Goal: Transaction & Acquisition: Purchase product/service

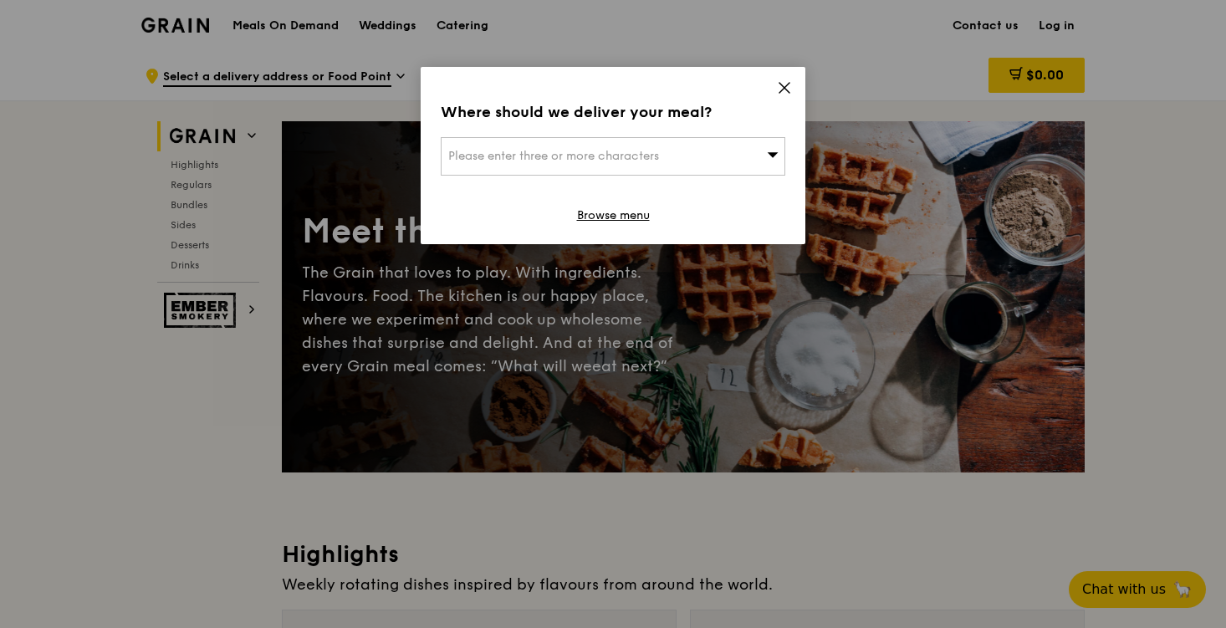
click at [697, 156] on div "Please enter three or more characters" at bounding box center [613, 156] width 345 height 38
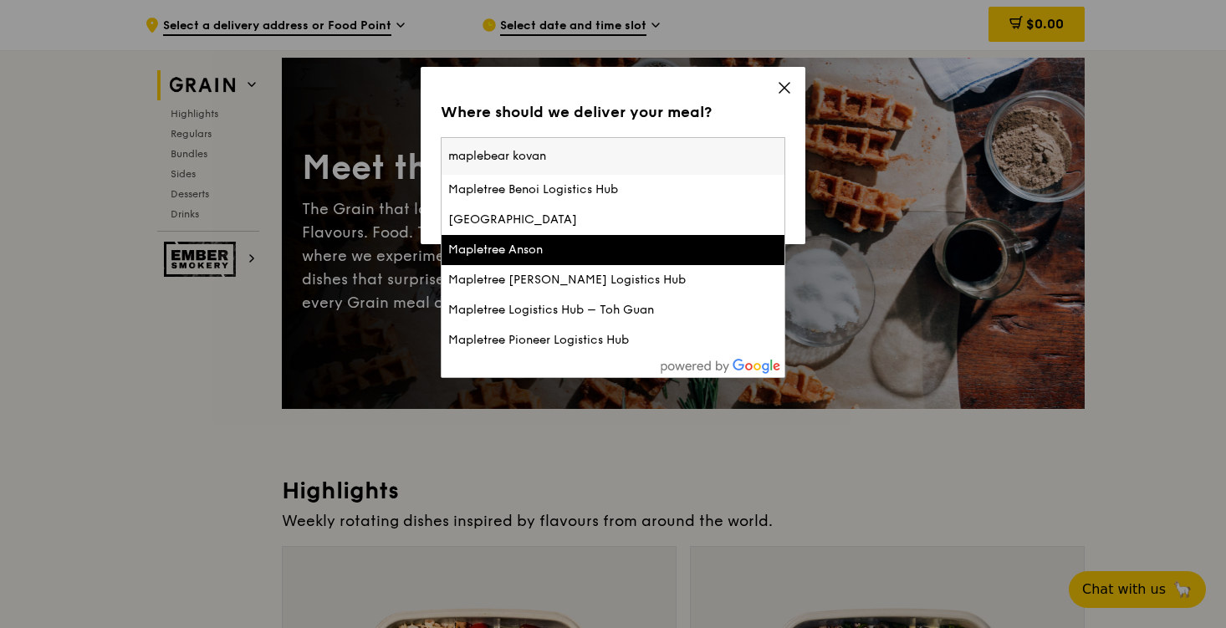
scroll to position [61, 0]
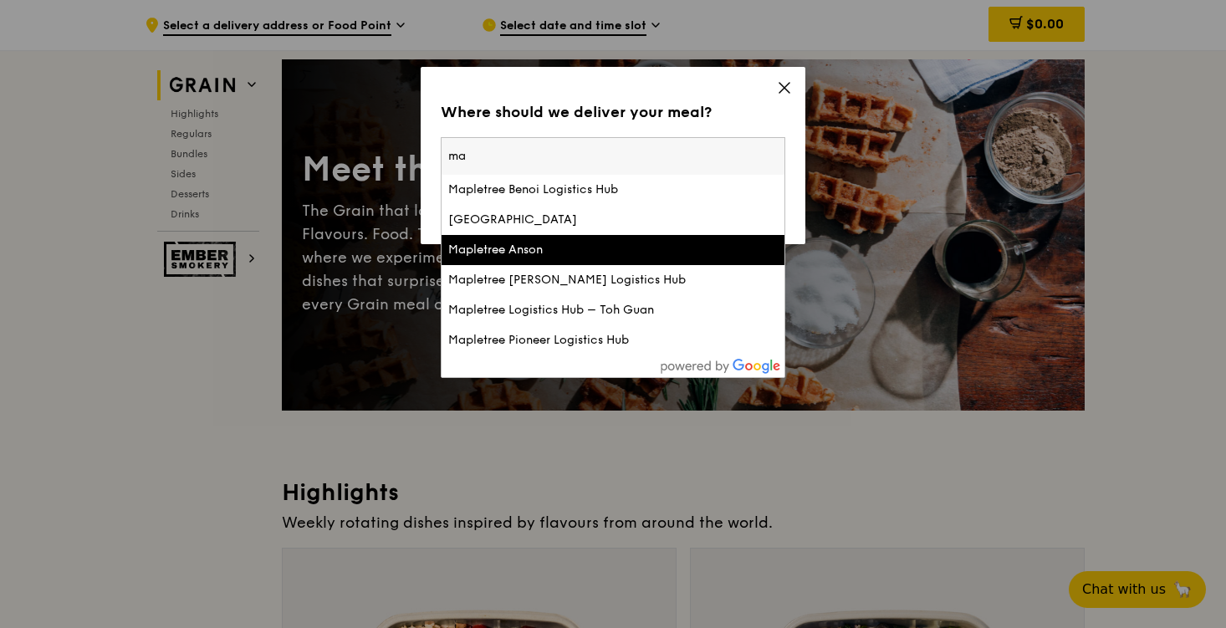
type input "m"
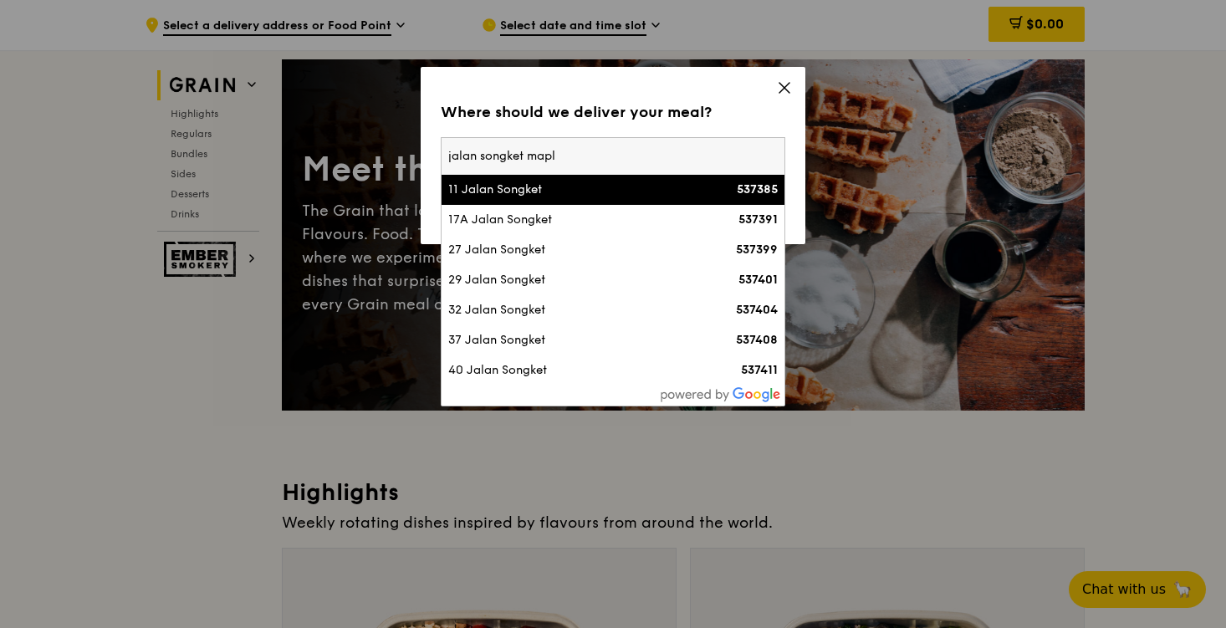
type input "jalan songket maple"
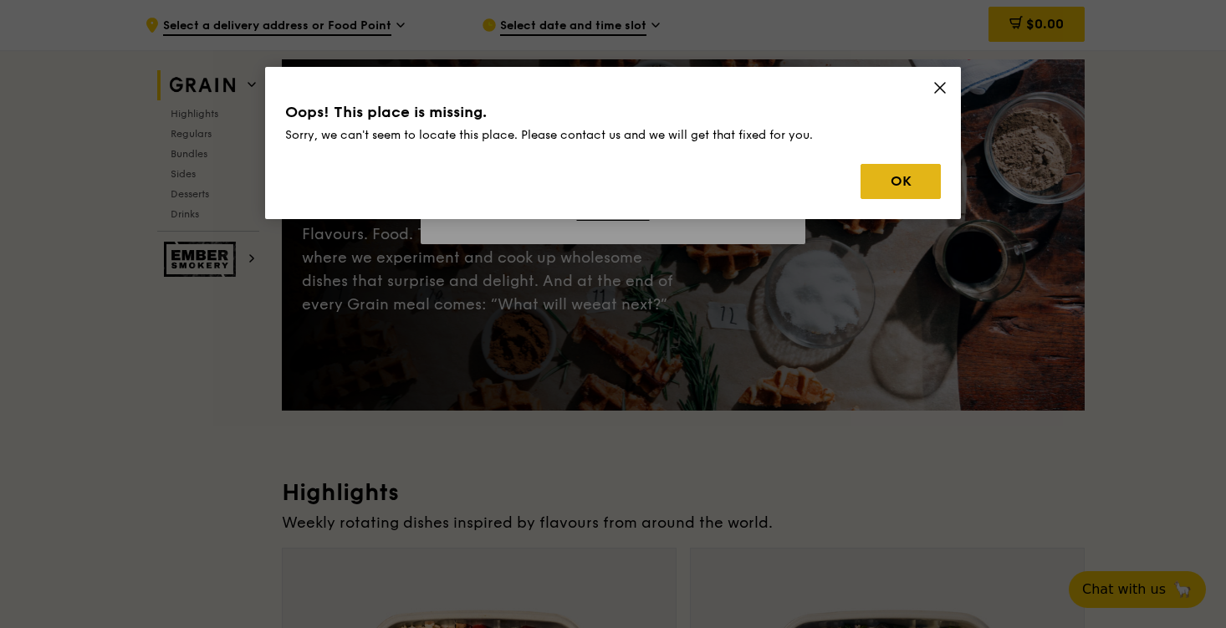
click at [899, 188] on button "OK" at bounding box center [901, 181] width 80 height 35
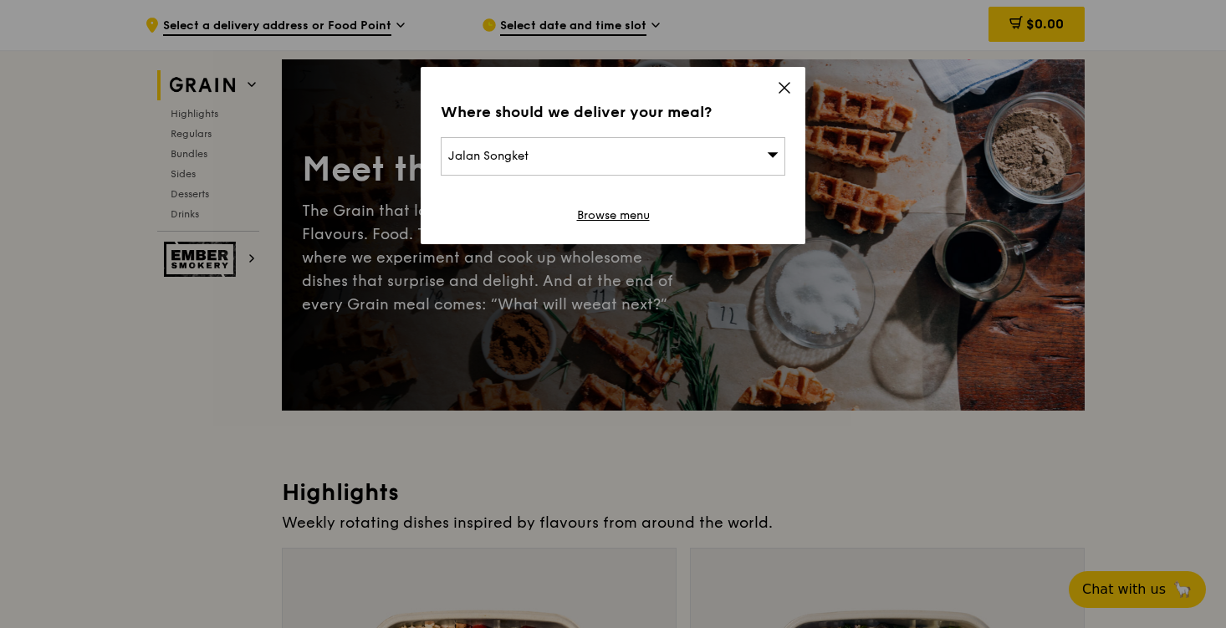
click at [742, 158] on div "Jalan Songket" at bounding box center [613, 156] width 345 height 38
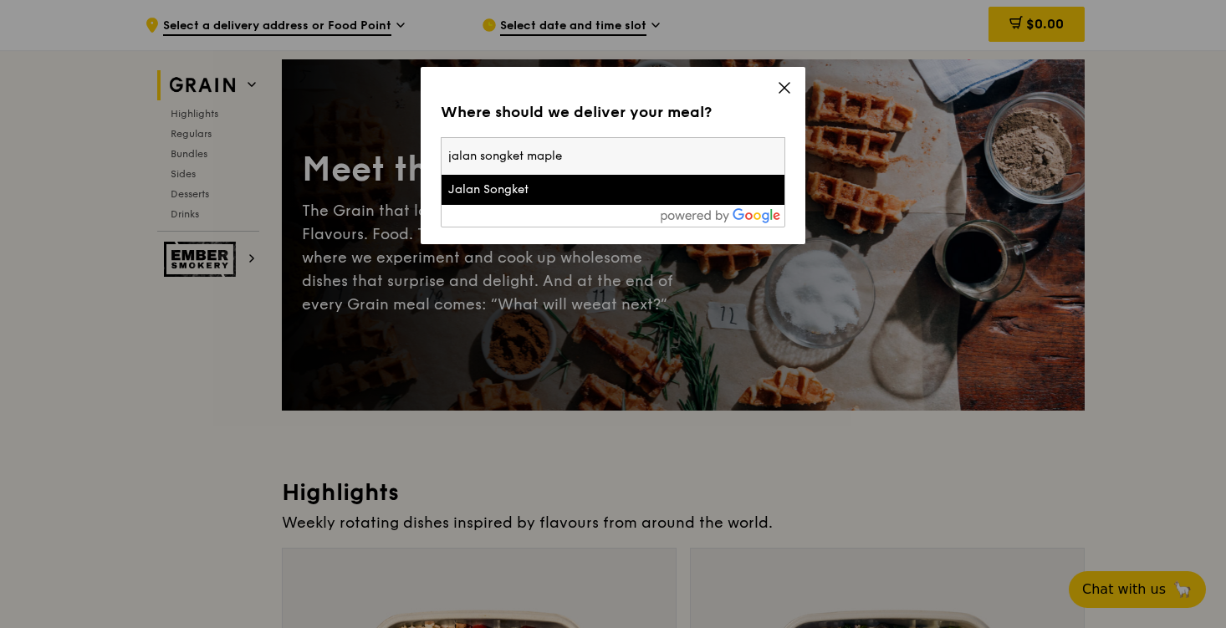
click at [662, 196] on div "Jalan Songket" at bounding box center [572, 190] width 248 height 17
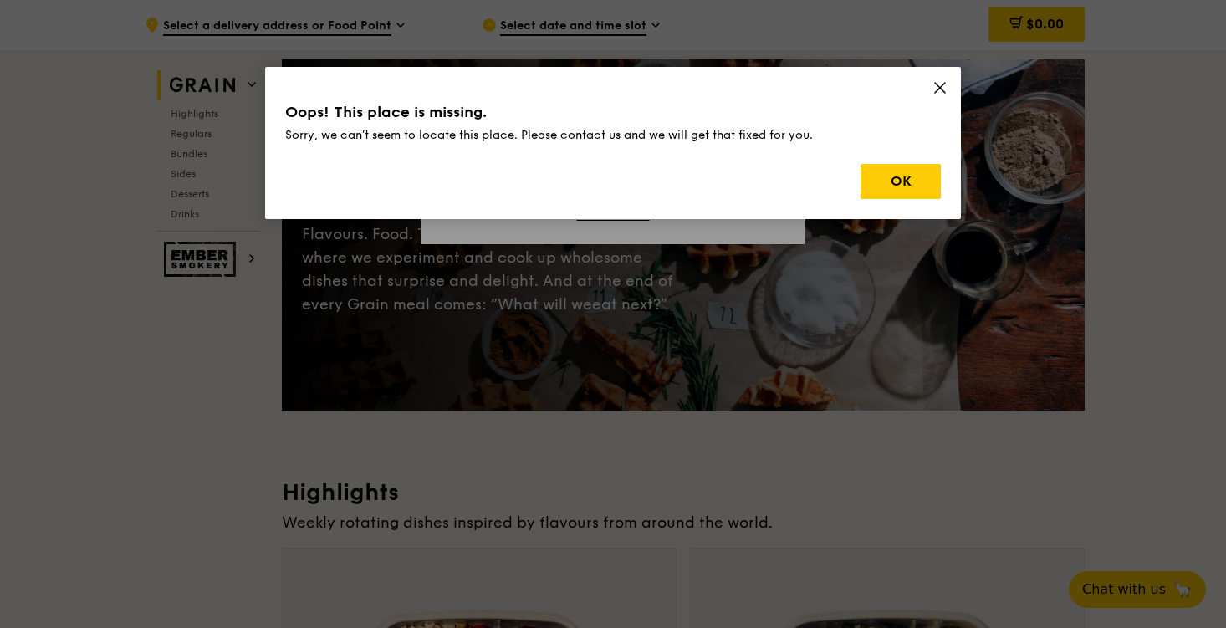
click at [928, 95] on div "Oops! This place is missing. Sorry, we can't seem to locate this place. Please …" at bounding box center [613, 143] width 696 height 152
click at [936, 92] on icon at bounding box center [940, 88] width 10 height 10
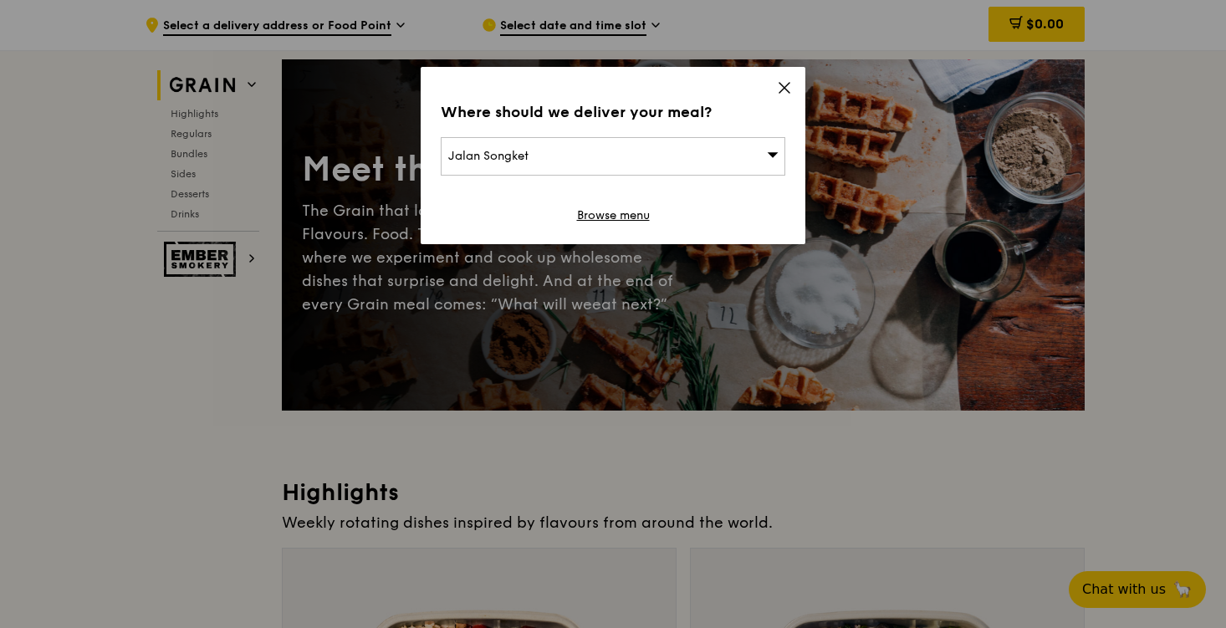
click at [794, 91] on div "Where should we deliver your meal? [GEOGRAPHIC_DATA] Browse menu" at bounding box center [613, 155] width 385 height 177
click at [781, 86] on icon at bounding box center [784, 87] width 15 height 15
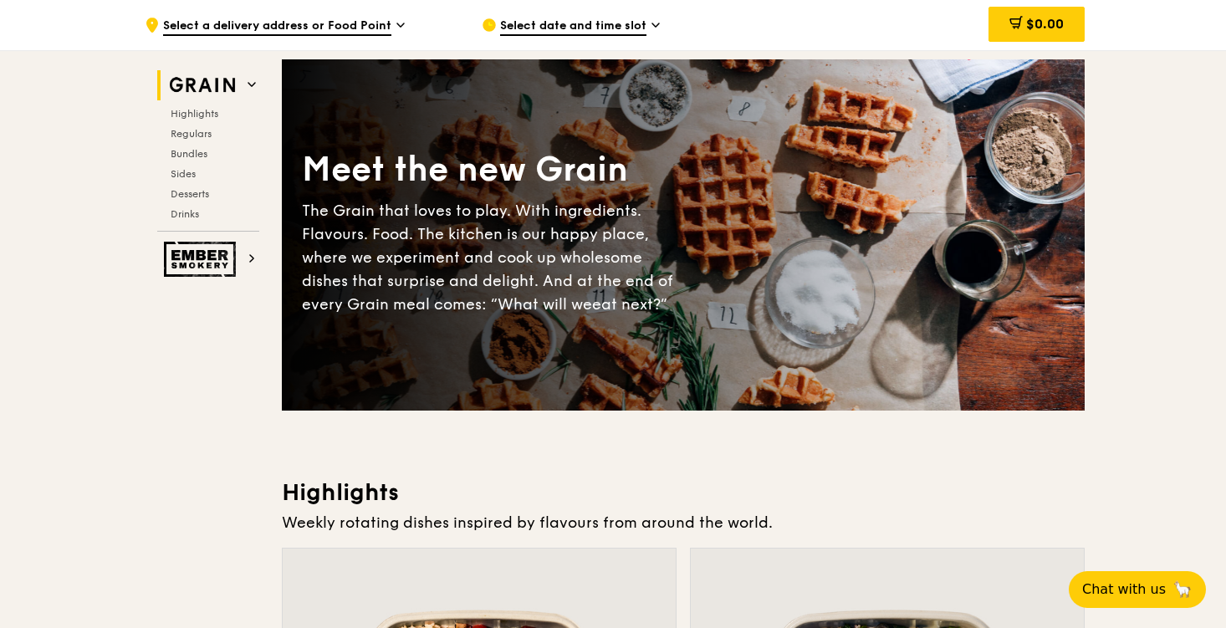
click at [367, 14] on div ".cls-1 { fill: none; stroke: #fff; stroke-linecap: round; stroke-linejoin: roun…" at bounding box center [300, 25] width 310 height 50
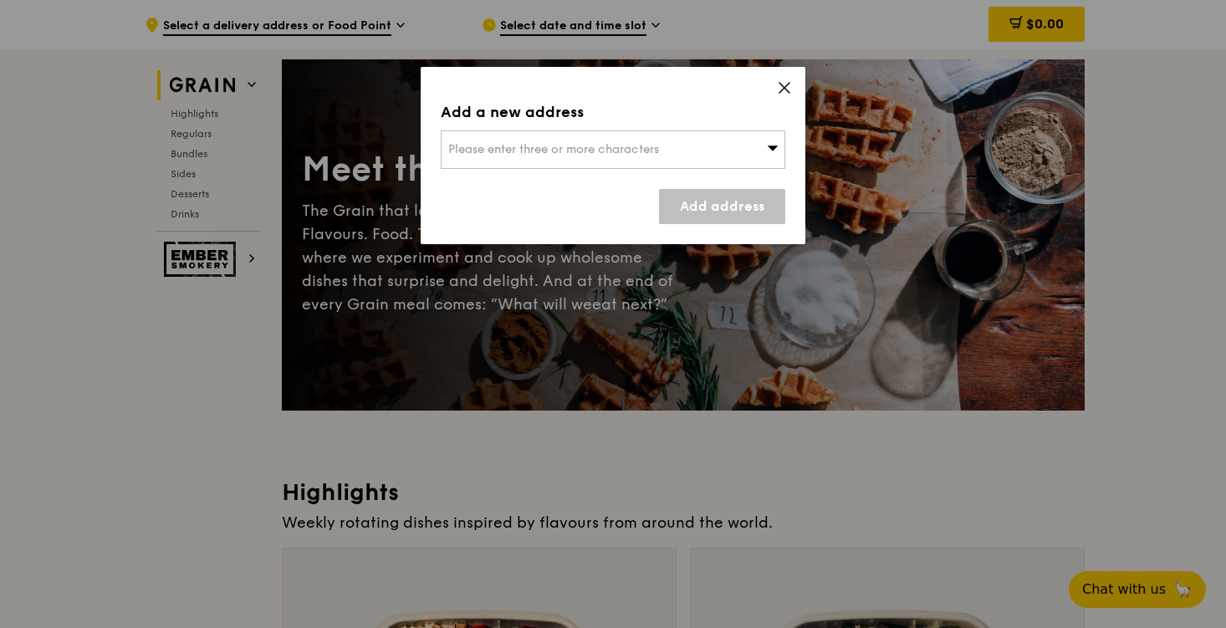
click at [486, 139] on div "Please enter three or more characters" at bounding box center [613, 149] width 345 height 38
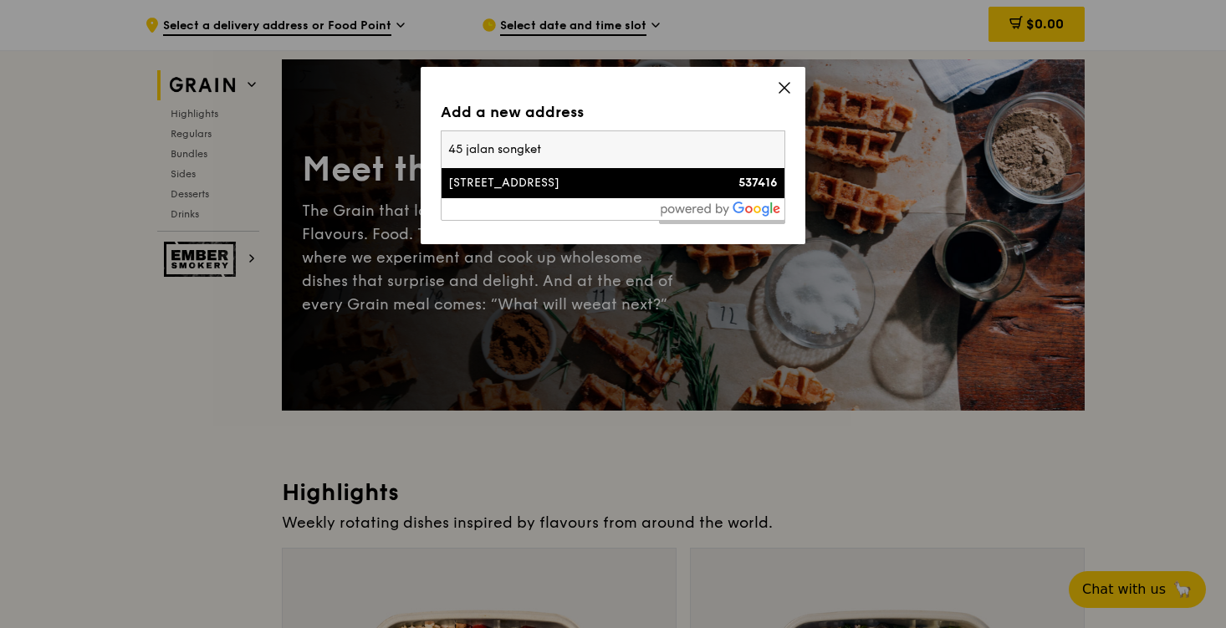
type input "45 jalan songket"
click at [495, 185] on div "[STREET_ADDRESS]" at bounding box center [572, 183] width 248 height 17
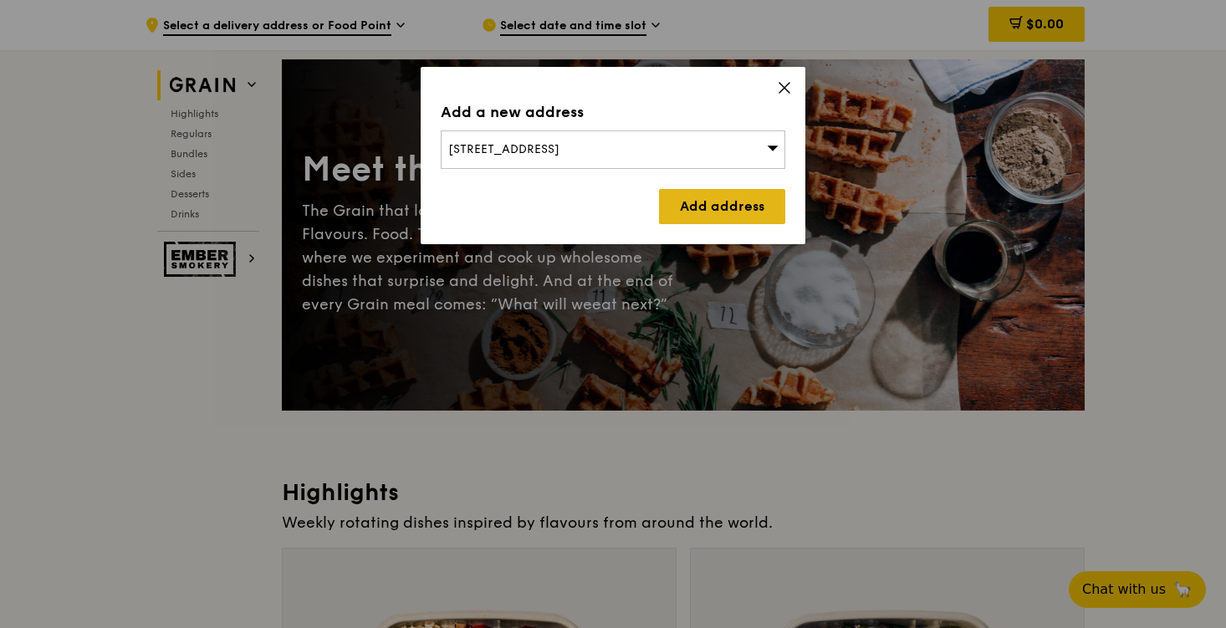
click at [699, 206] on link "Add address" at bounding box center [722, 206] width 126 height 35
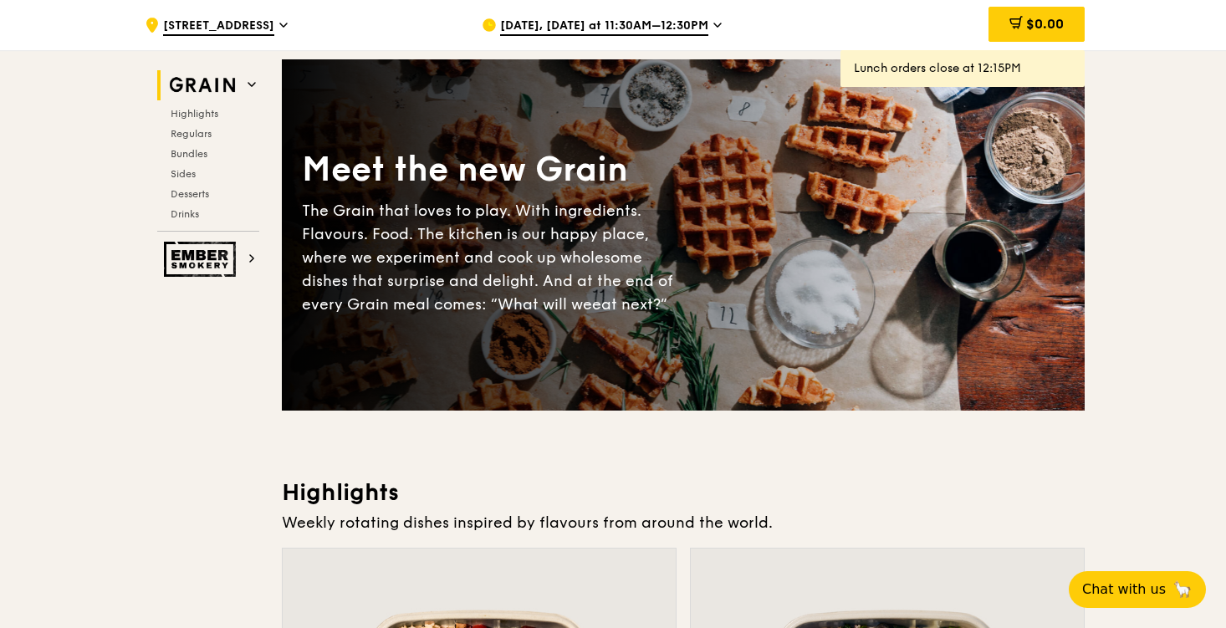
click at [680, 34] on div "[DATE], [DATE] at 11:30AM–12:30PM" at bounding box center [637, 25] width 310 height 50
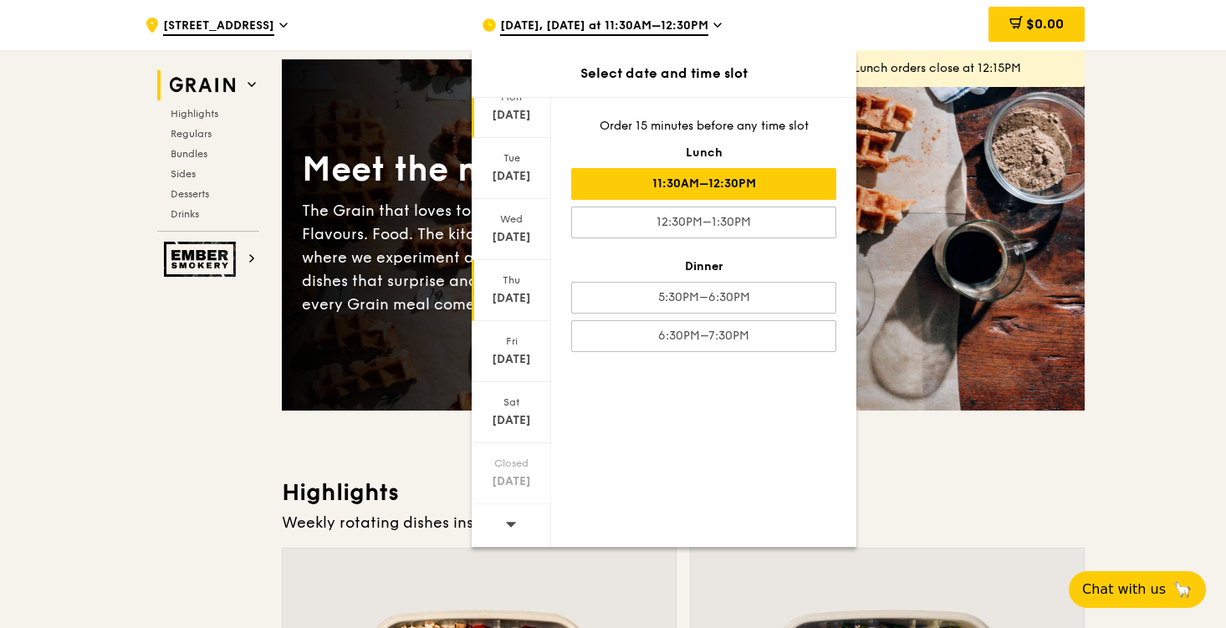
scroll to position [64, 0]
click at [510, 517] on span at bounding box center [511, 523] width 12 height 39
click at [524, 238] on div "[DATE]" at bounding box center [511, 237] width 74 height 17
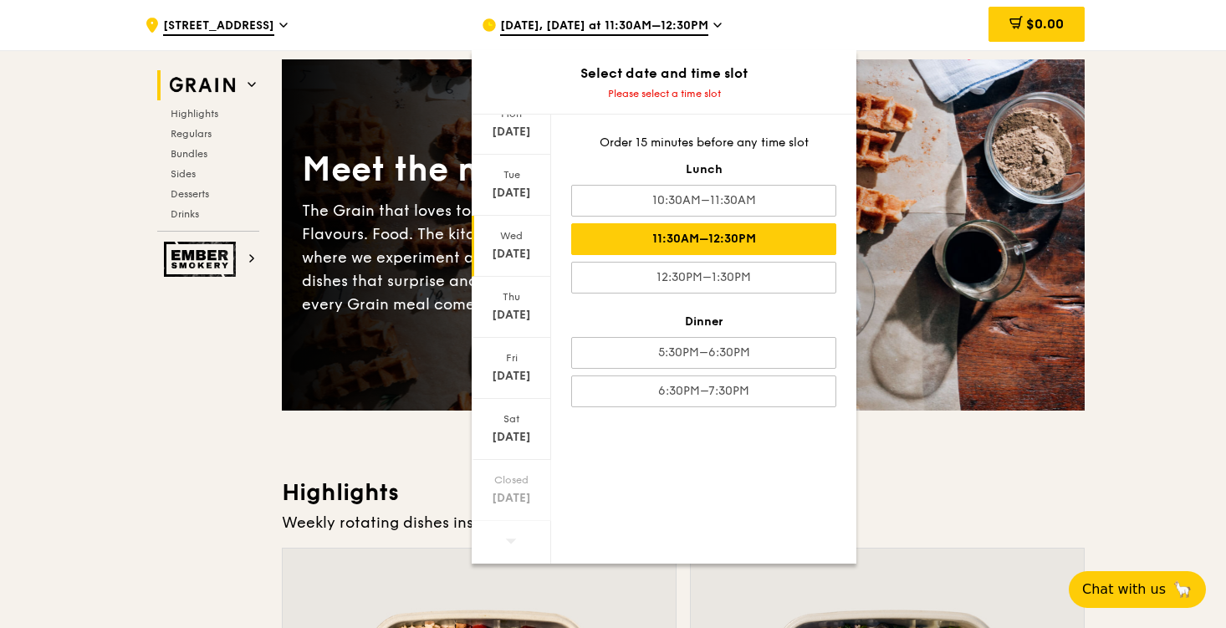
click at [701, 240] on div "11:30AM–12:30PM" at bounding box center [703, 239] width 265 height 32
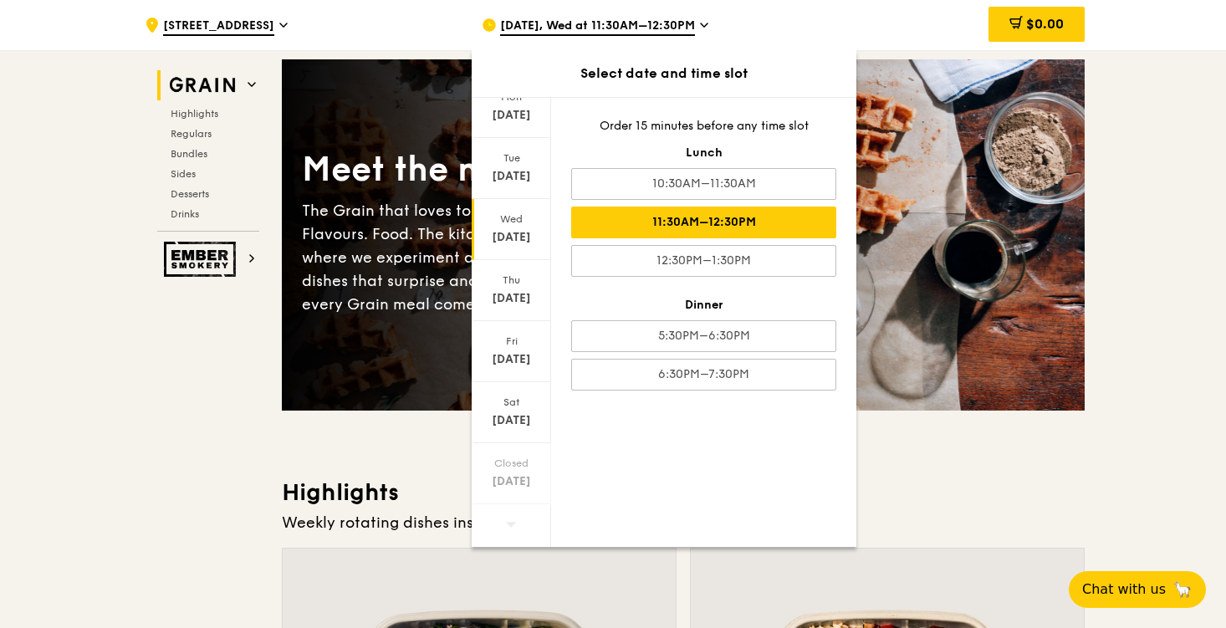
click at [917, 483] on h3 "Highlights" at bounding box center [683, 493] width 803 height 30
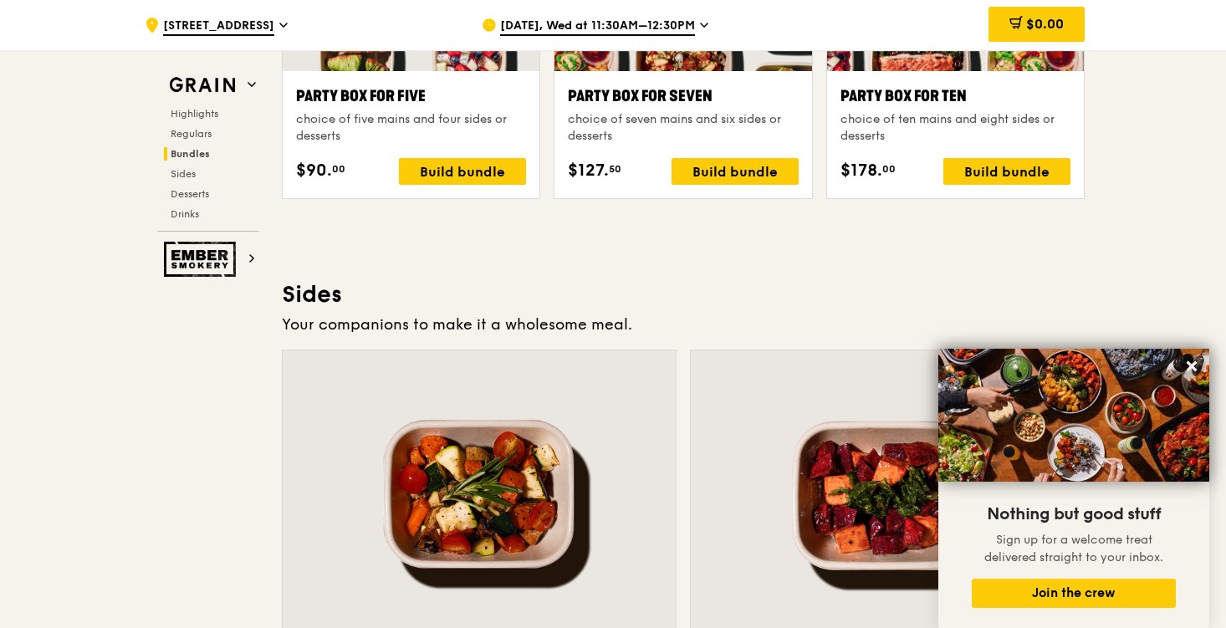
scroll to position [3516, 0]
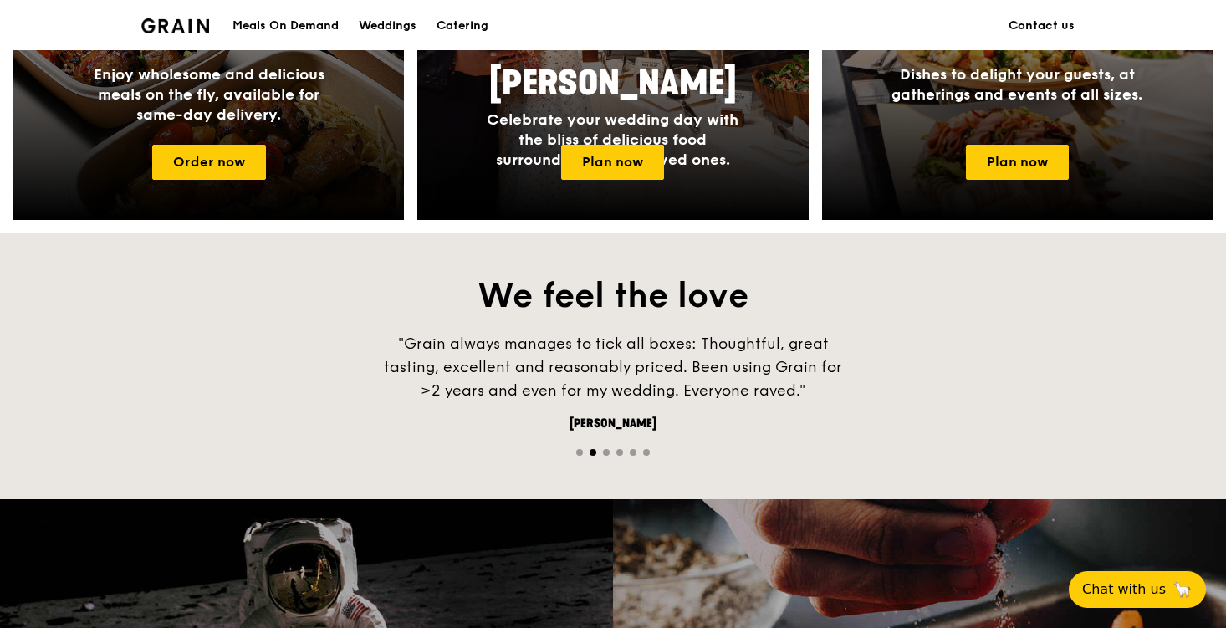
scroll to position [908, 0]
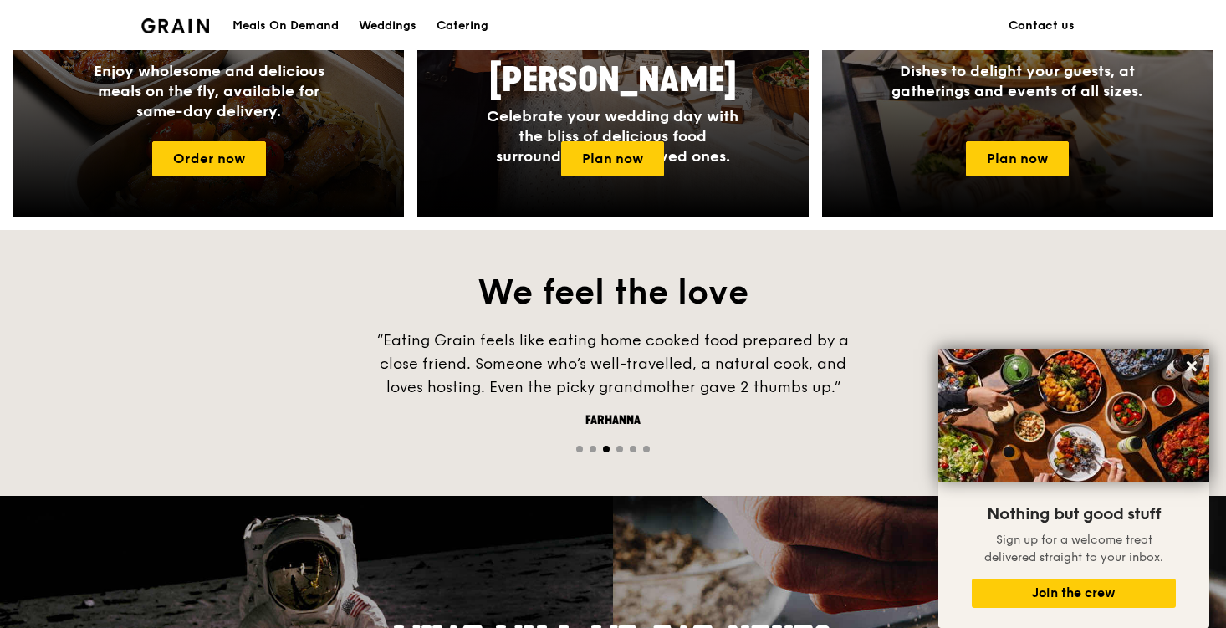
click at [284, 27] on div "Meals On Demand" at bounding box center [286, 26] width 106 height 50
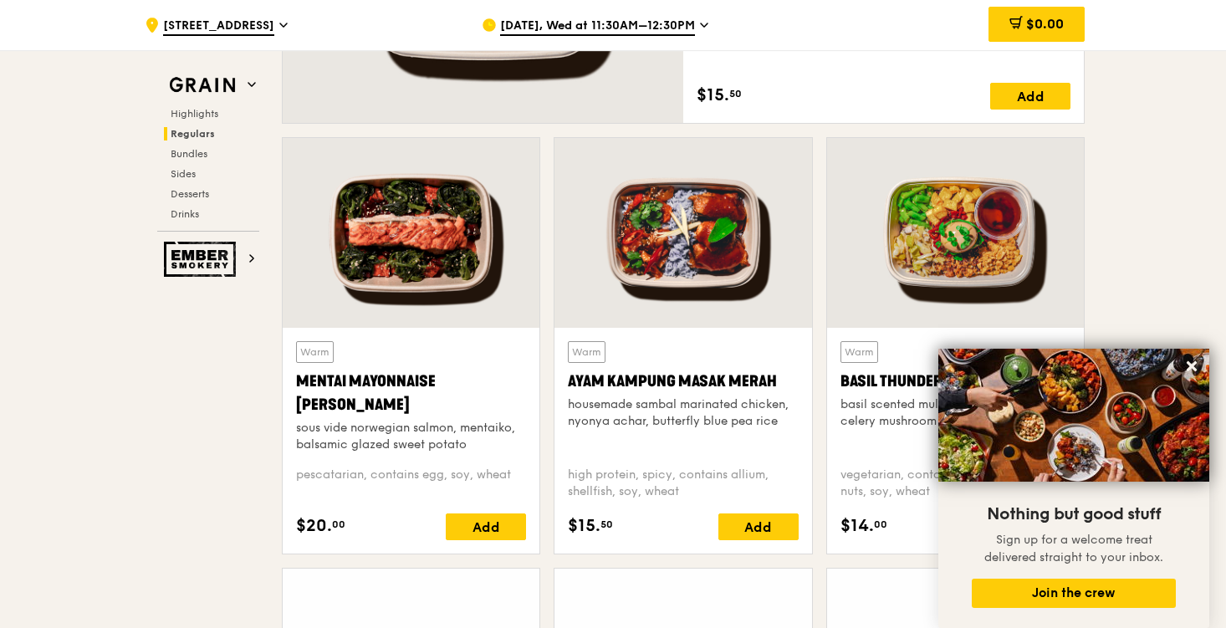
scroll to position [1427, 0]
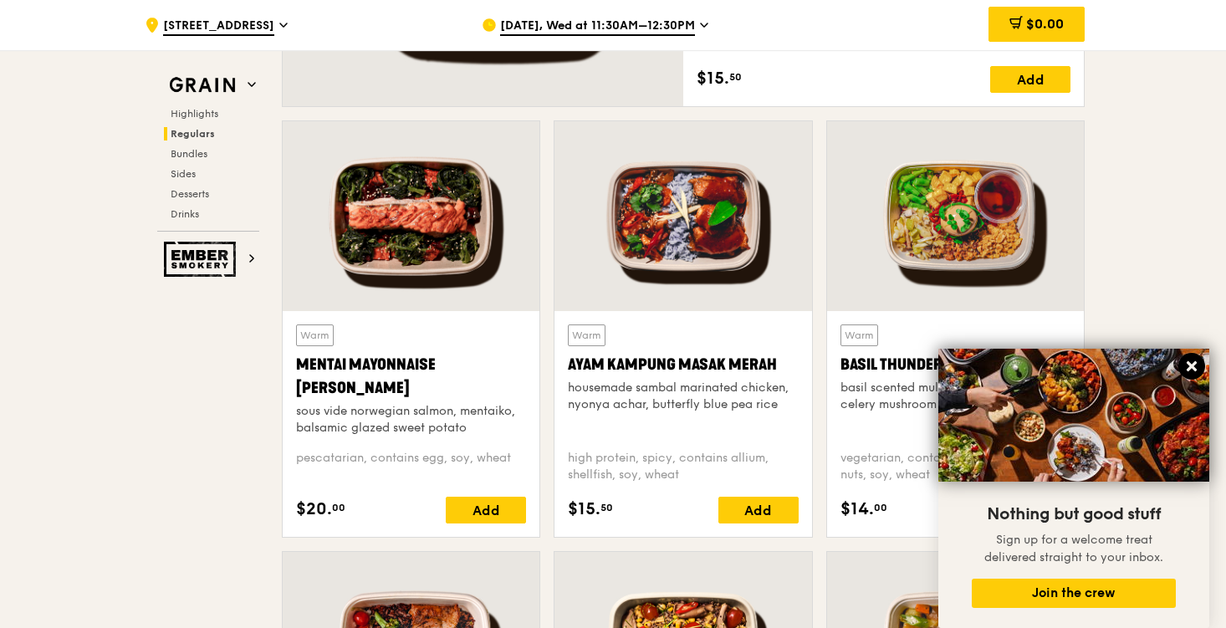
click at [1190, 367] on icon at bounding box center [1192, 366] width 10 height 10
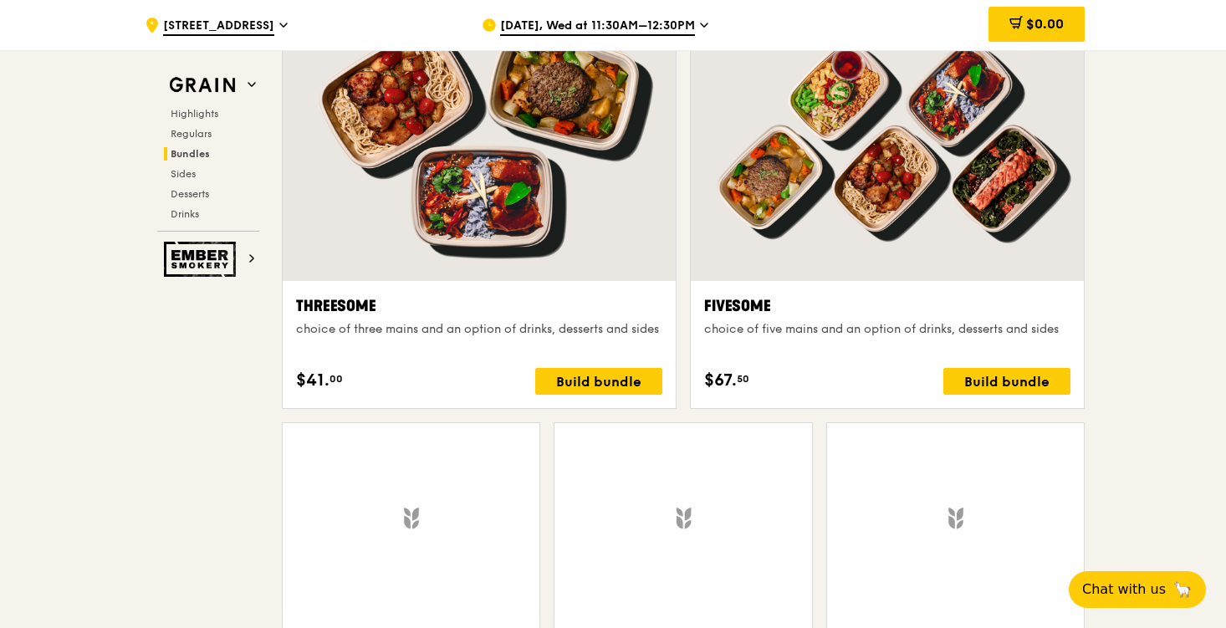
scroll to position [2985, 0]
